Goal: Task Accomplishment & Management: Use online tool/utility

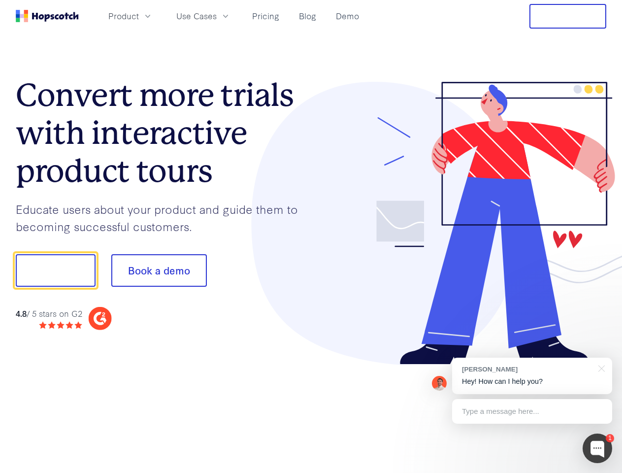
click at [311, 236] on div at bounding box center [458, 223] width 295 height 283
click at [139, 16] on span "Product" at bounding box center [123, 16] width 31 height 12
click at [217, 16] on span "Use Cases" at bounding box center [196, 16] width 40 height 12
click at [568, 16] on button "Free Trial" at bounding box center [567, 16] width 77 height 25
click at [55, 270] on button "Show me!" at bounding box center [56, 270] width 80 height 32
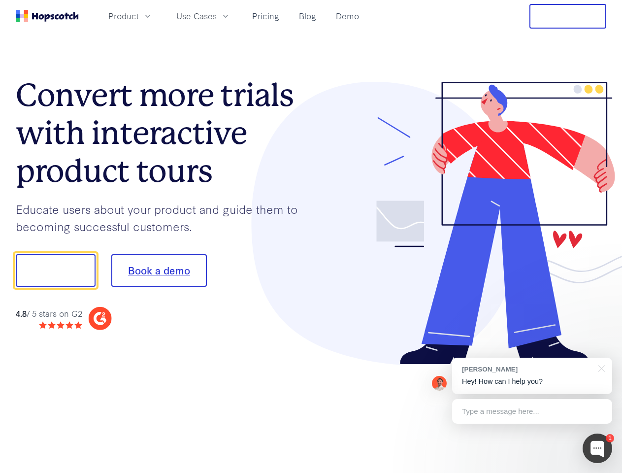
click at [159, 270] on button "Book a demo" at bounding box center [159, 270] width 96 height 32
click at [597, 448] on div at bounding box center [598, 448] width 30 height 30
click at [532, 376] on div "[PERSON_NAME] Hey! How can I help you?" at bounding box center [532, 375] width 160 height 36
click at [600, 367] on div at bounding box center [519, 269] width 185 height 328
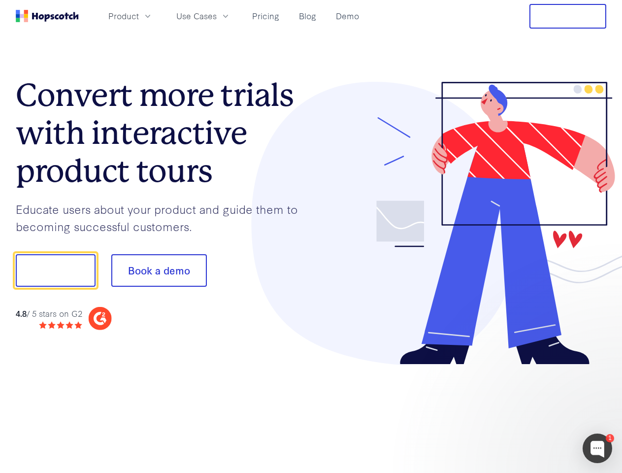
click at [532, 411] on div at bounding box center [519, 269] width 185 height 328
